Goal: Check status: Check status

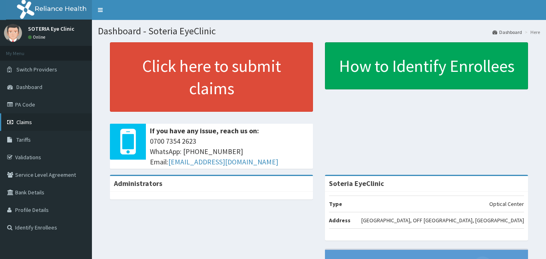
click at [33, 120] on link "Claims" at bounding box center [46, 123] width 92 height 18
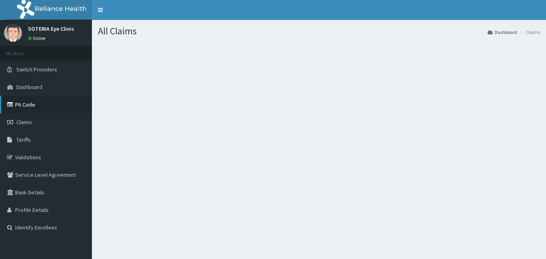
click at [28, 106] on link "PA Code" at bounding box center [46, 105] width 92 height 18
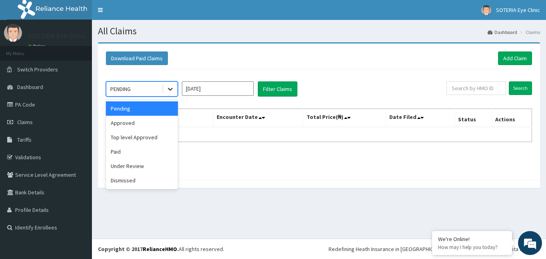
click at [173, 90] on icon at bounding box center [170, 89] width 8 height 8
click at [139, 124] on div "Approved" at bounding box center [142, 123] width 72 height 14
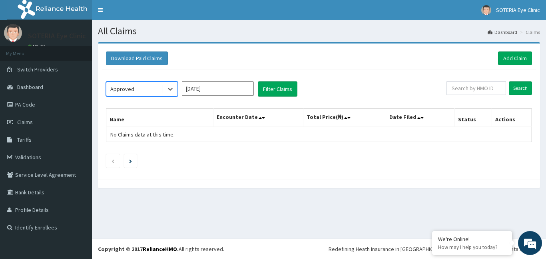
click at [205, 86] on input "Aug 2025" at bounding box center [218, 89] width 72 height 14
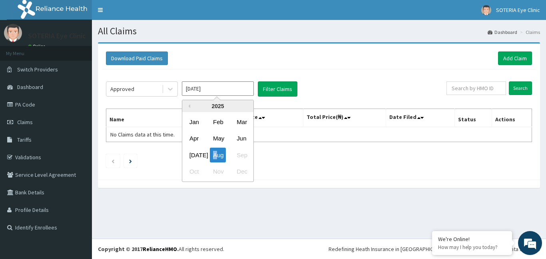
click at [215, 153] on div "Aug" at bounding box center [218, 155] width 16 height 15
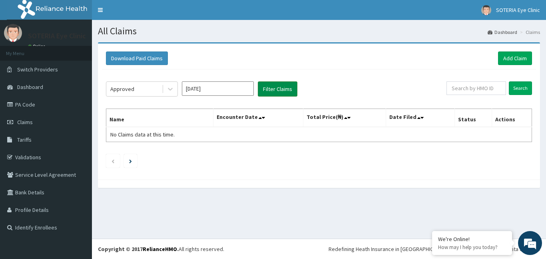
click at [269, 90] on button "Filter Claims" at bounding box center [278, 89] width 40 height 15
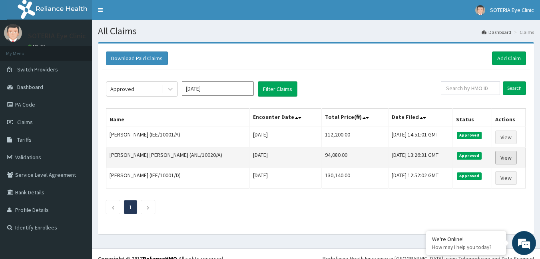
click at [508, 157] on link "View" at bounding box center [506, 158] width 22 height 14
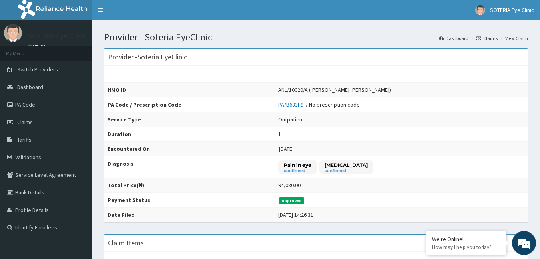
drag, startPoint x: 280, startPoint y: 185, endPoint x: 305, endPoint y: 185, distance: 24.8
click at [305, 185] on td "94,080.00" at bounding box center [401, 185] width 253 height 15
drag, startPoint x: 281, startPoint y: 185, endPoint x: 307, endPoint y: 184, distance: 26.0
click at [307, 184] on td "94,080.00" at bounding box center [401, 185] width 253 height 15
drag, startPoint x: 277, startPoint y: 185, endPoint x: 286, endPoint y: 185, distance: 8.8
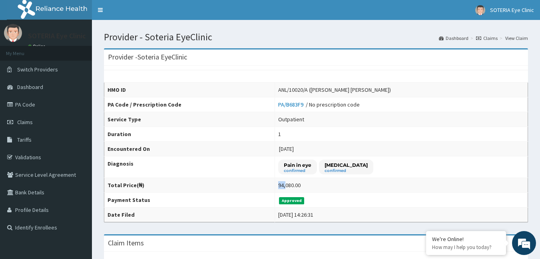
click at [286, 185] on td "94,080.00" at bounding box center [401, 185] width 253 height 15
click at [286, 185] on div "94,080.00" at bounding box center [289, 185] width 22 height 8
click at [478, 36] on icon at bounding box center [478, 38] width 5 height 5
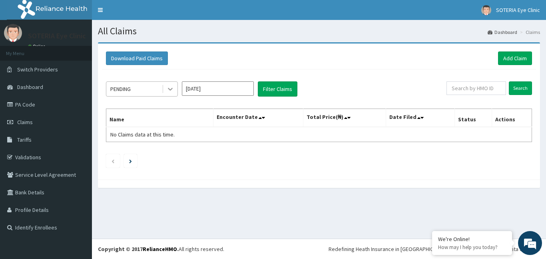
click at [173, 90] on icon at bounding box center [170, 89] width 8 height 8
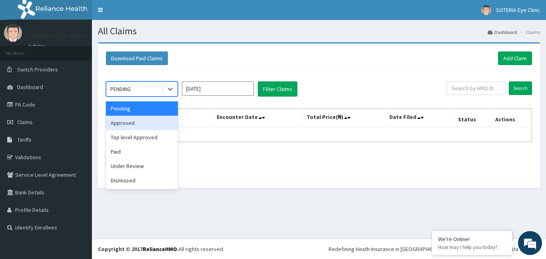
click at [157, 126] on div "Approved" at bounding box center [142, 123] width 72 height 14
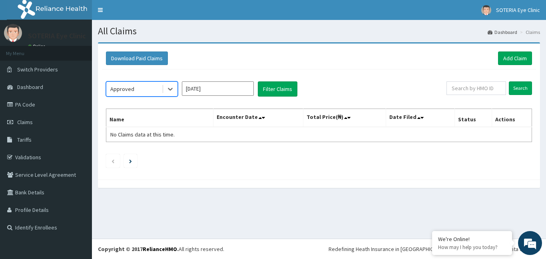
click at [205, 90] on input "[DATE]" at bounding box center [218, 89] width 72 height 14
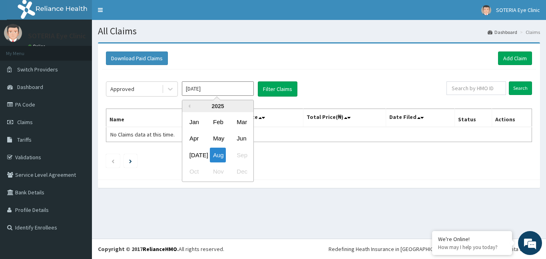
drag, startPoint x: 219, startPoint y: 154, endPoint x: 223, endPoint y: 145, distance: 9.4
click at [219, 154] on div "Aug" at bounding box center [218, 155] width 16 height 15
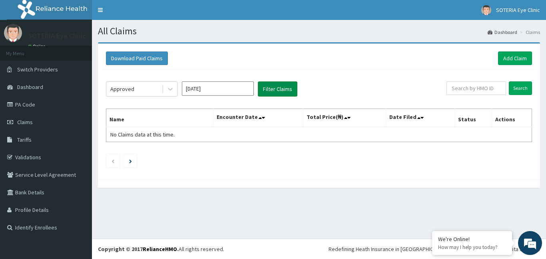
click at [275, 88] on button "Filter Claims" at bounding box center [278, 89] width 40 height 15
